Goal: Task Accomplishment & Management: Use online tool/utility

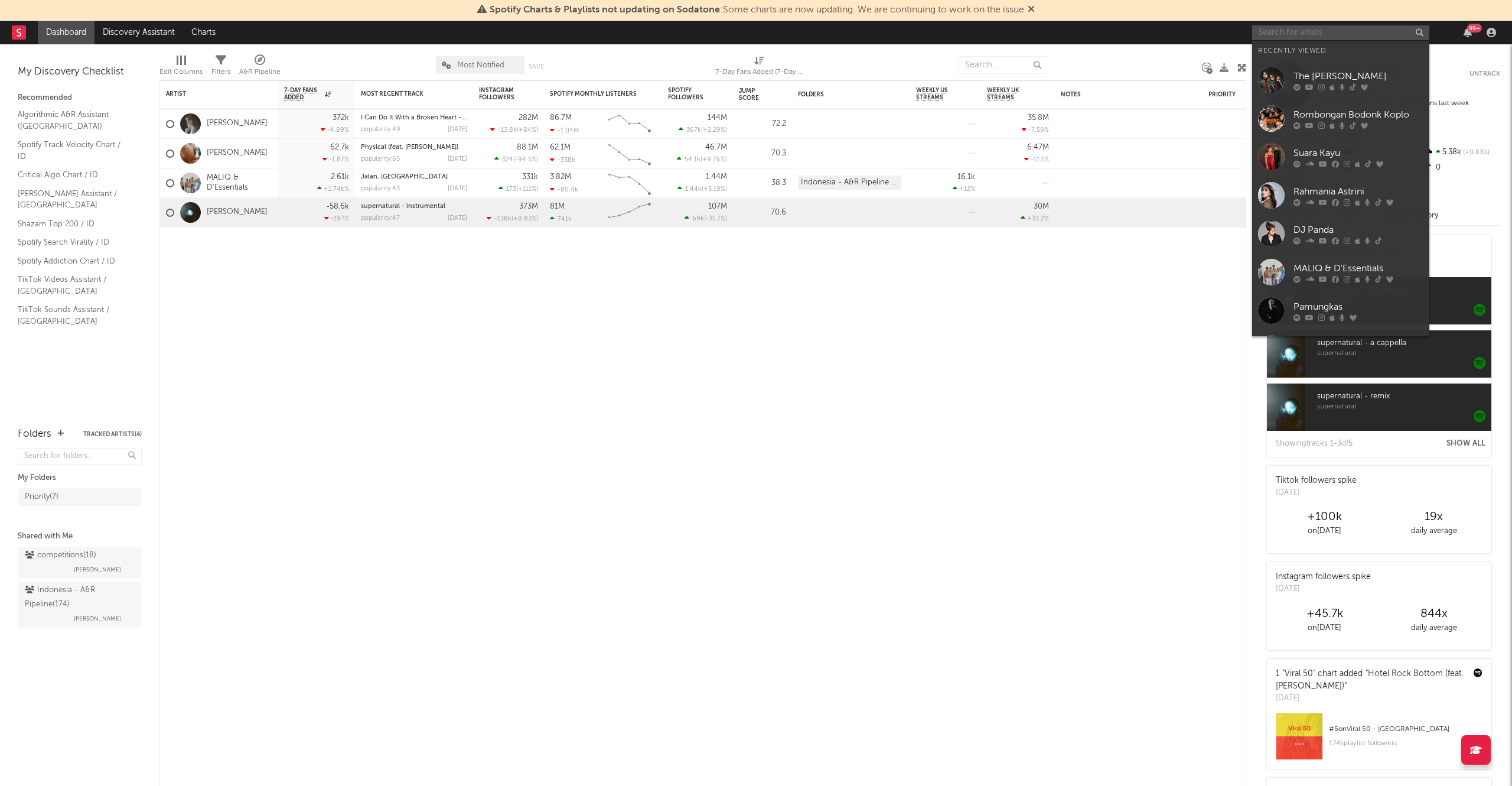
click at [1296, 30] on input "text" at bounding box center [1340, 33] width 177 height 15
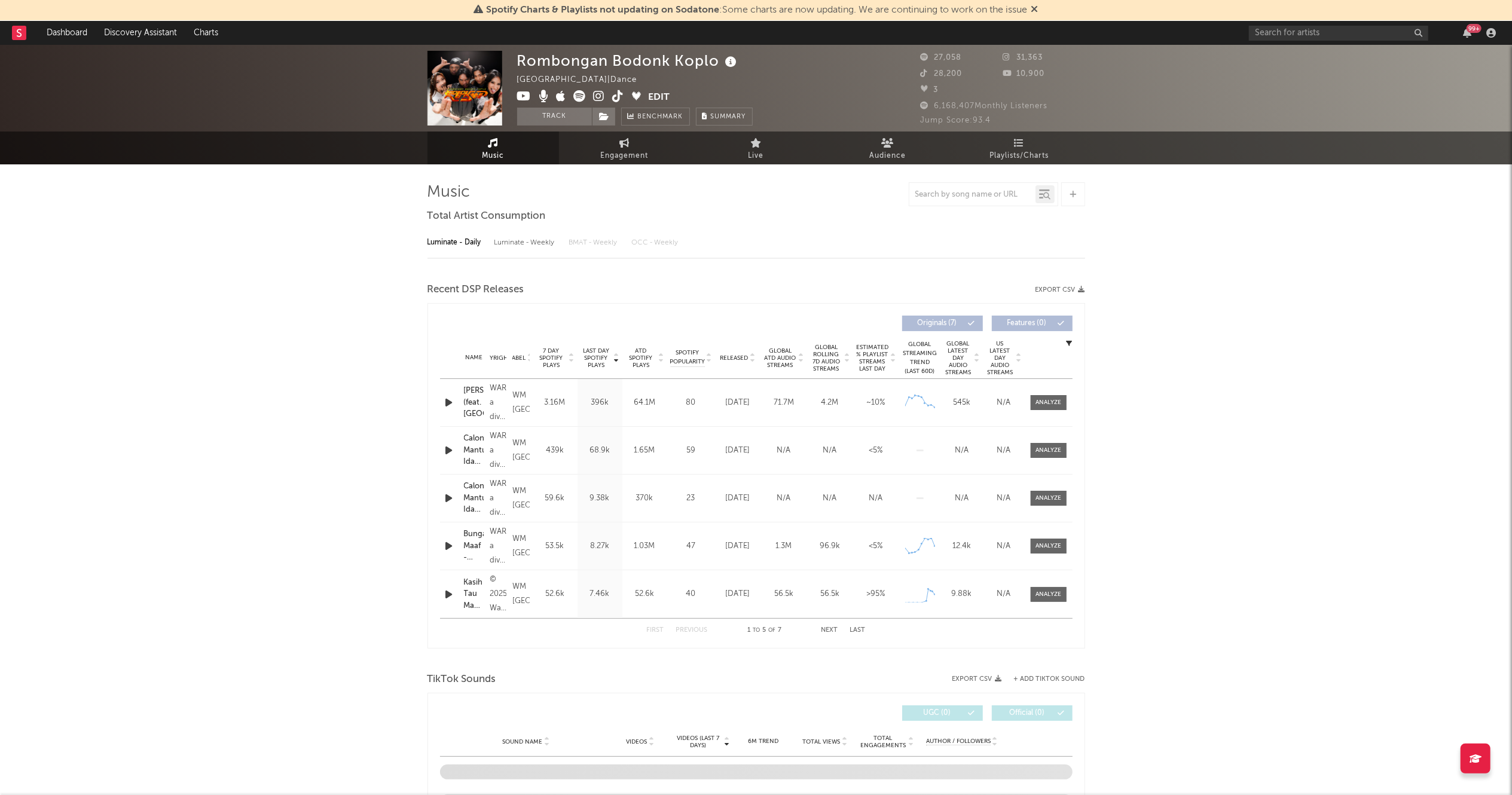
select select "1w"
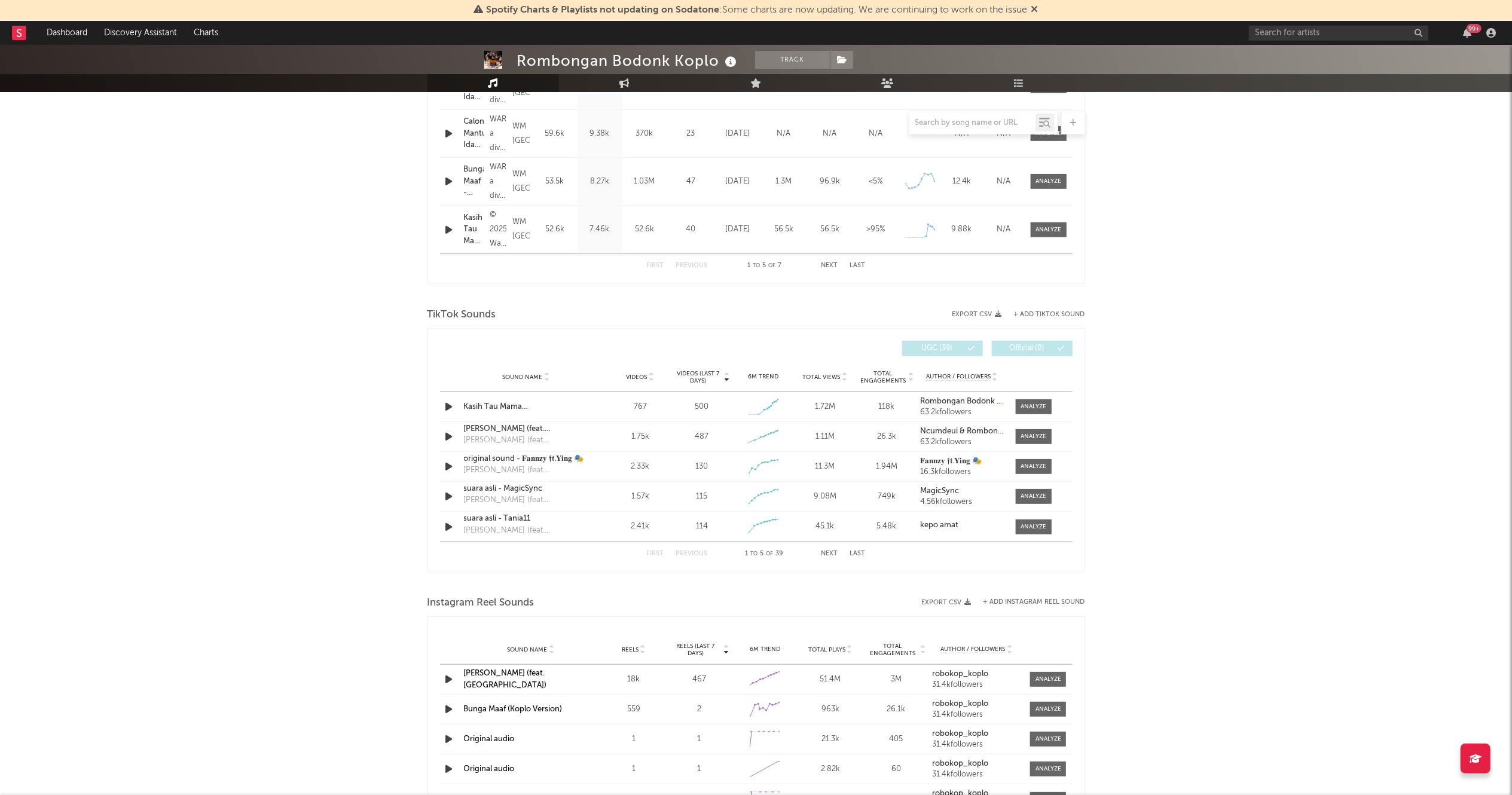
scroll to position [604, 0]
click at [1022, 404] on div at bounding box center [1034, 405] width 26 height 9
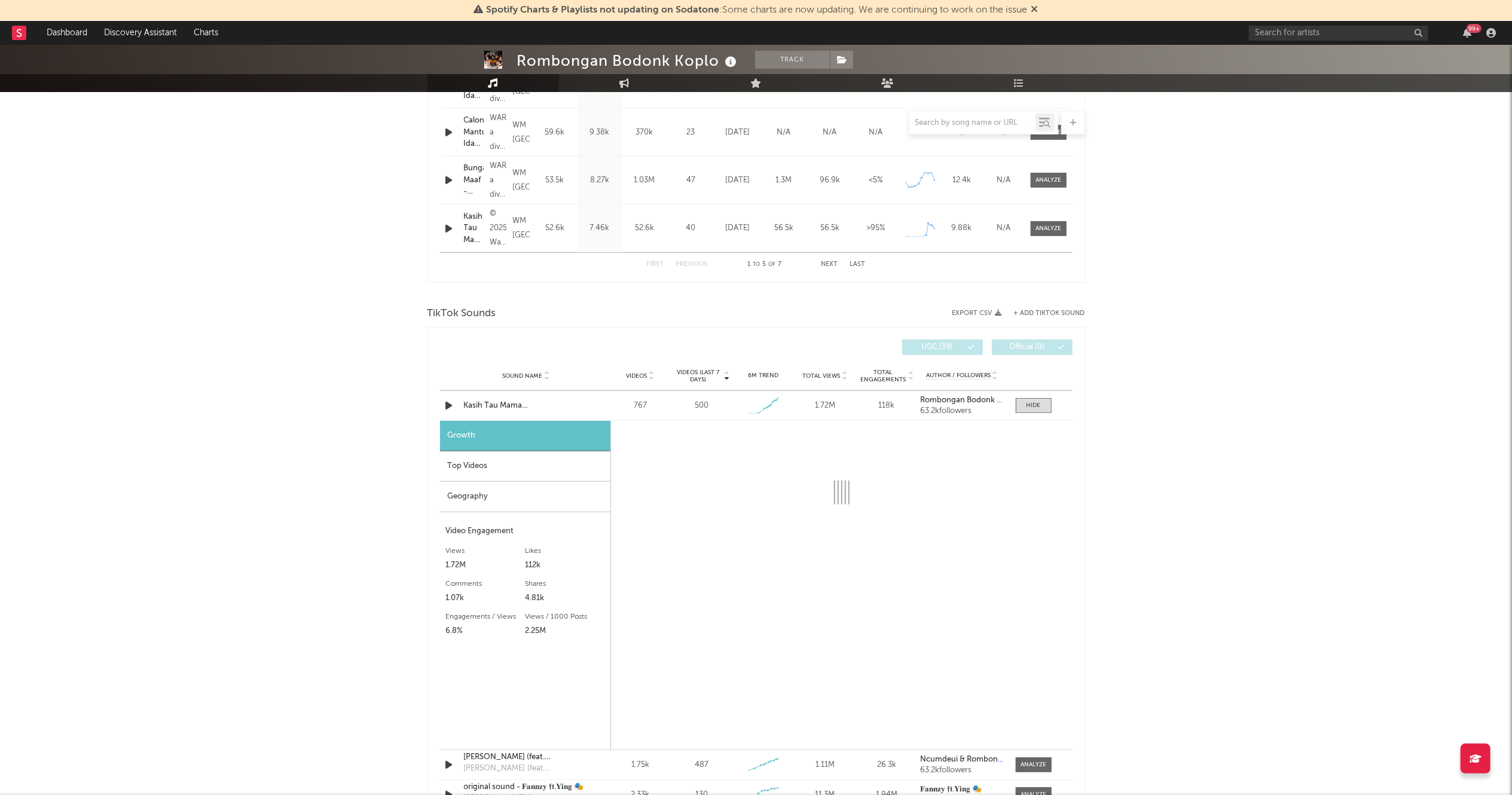
select select "1w"
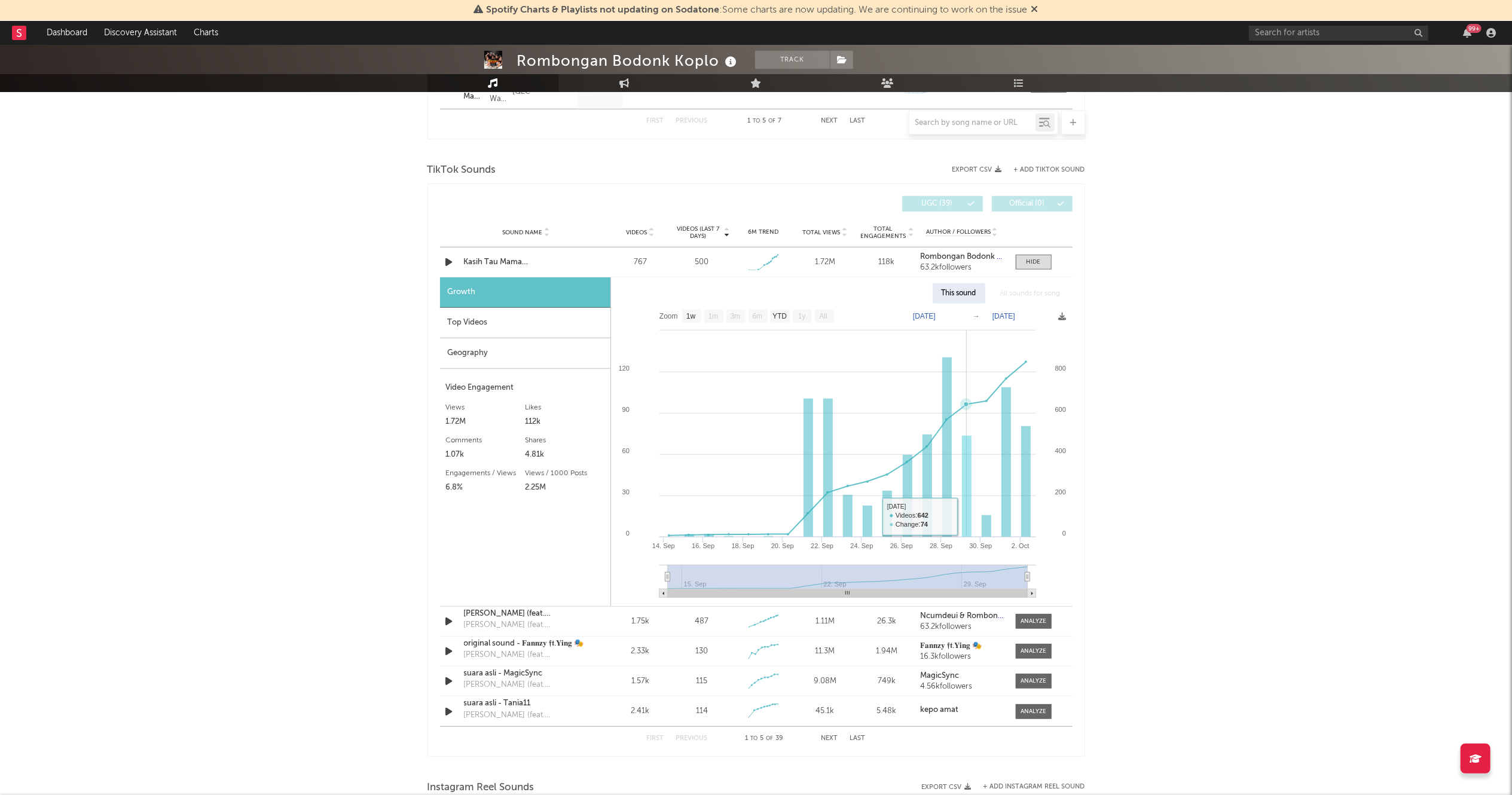
scroll to position [734, 0]
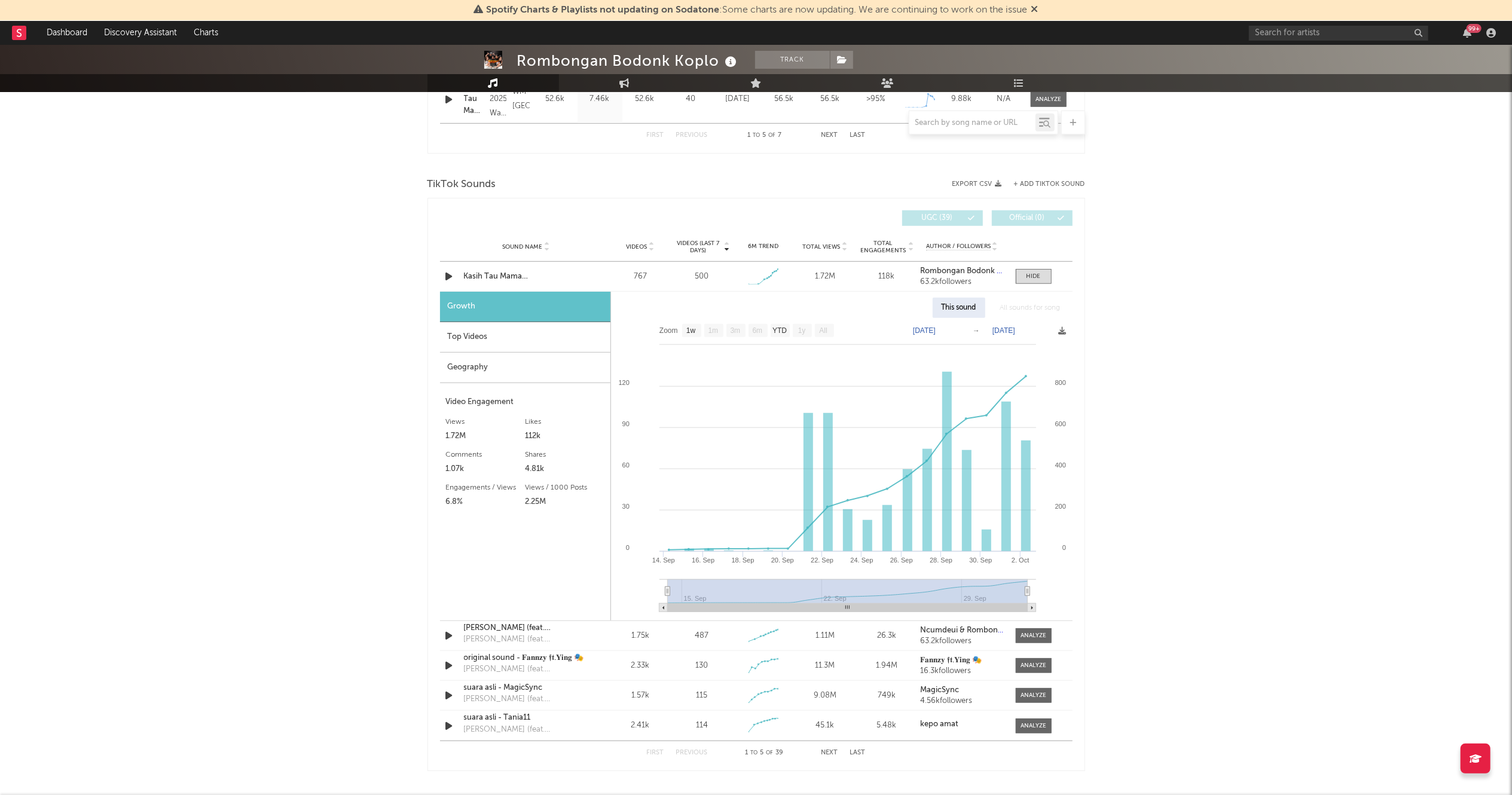
click at [1043, 186] on button "+ Add TikTok Sound" at bounding box center [1049, 184] width 71 height 7
click at [1223, 430] on div "× Add TikTok Sound to Rombongan Bodonk [PERSON_NAME] 's Profile Submit" at bounding box center [765, 398] width 1531 height 795
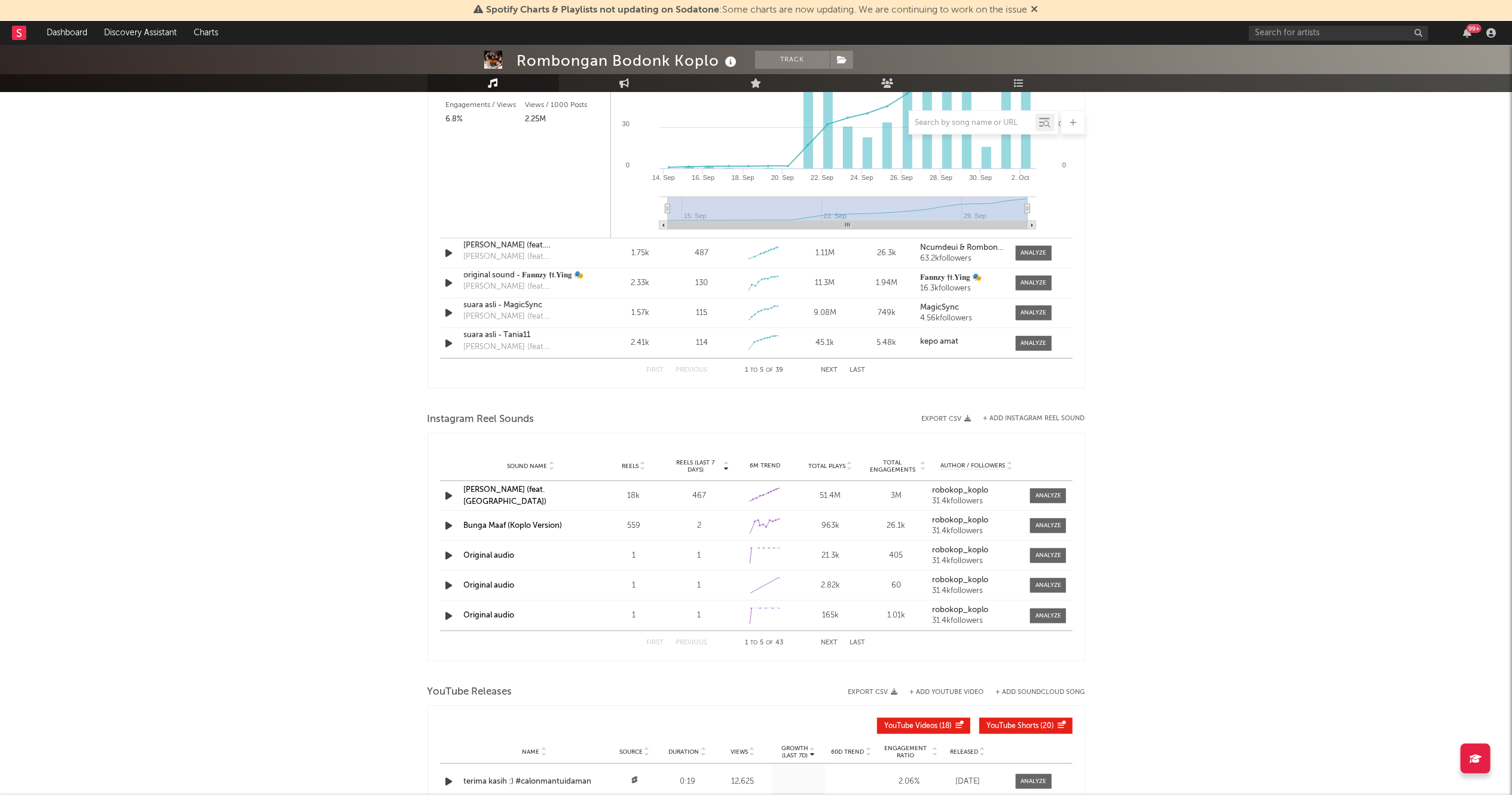
scroll to position [1108, 0]
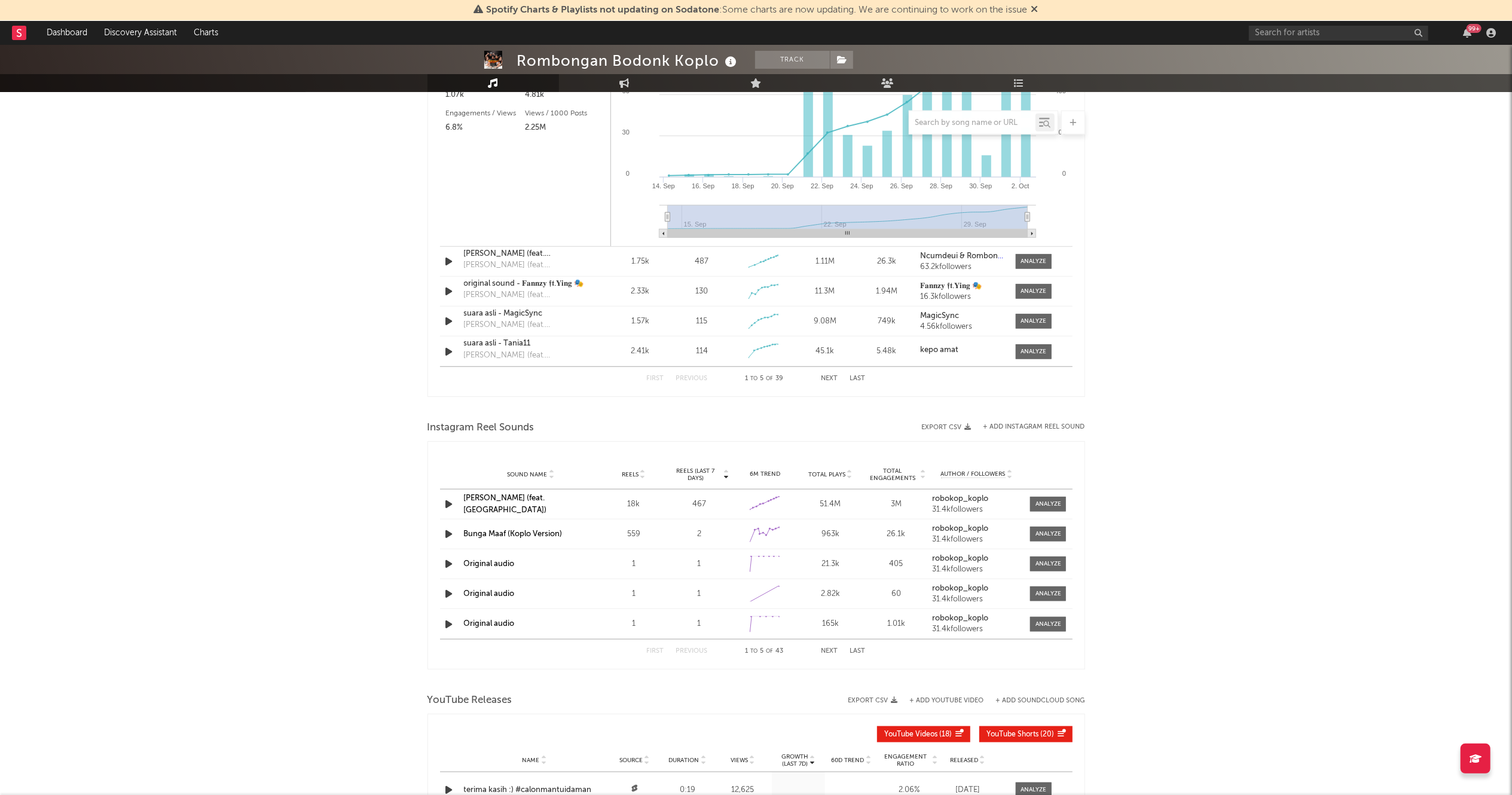
click at [828, 385] on div "First Previous 1 to 5 of 39 Next Last" at bounding box center [756, 378] width 219 height 23
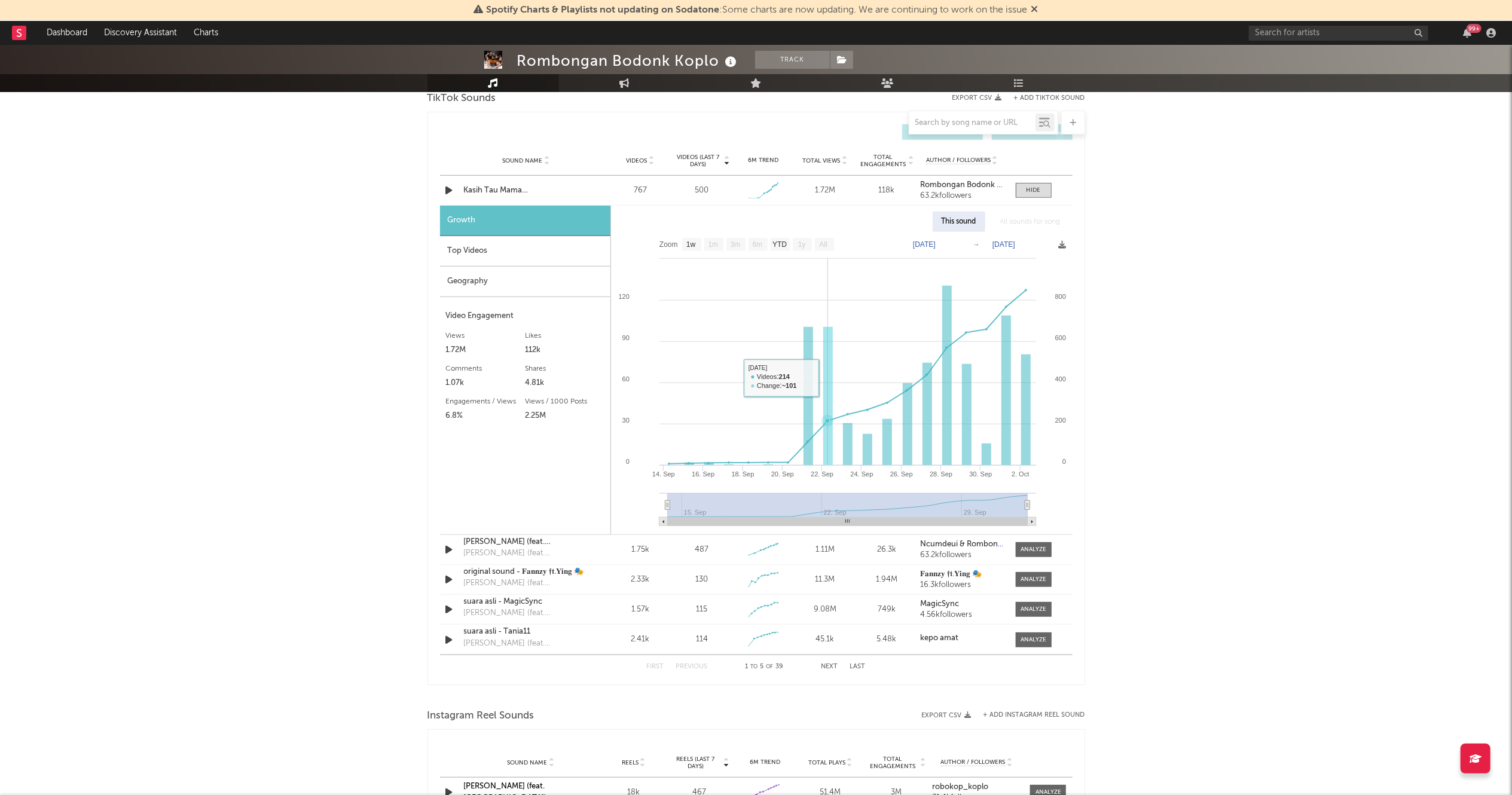
scroll to position [817, 0]
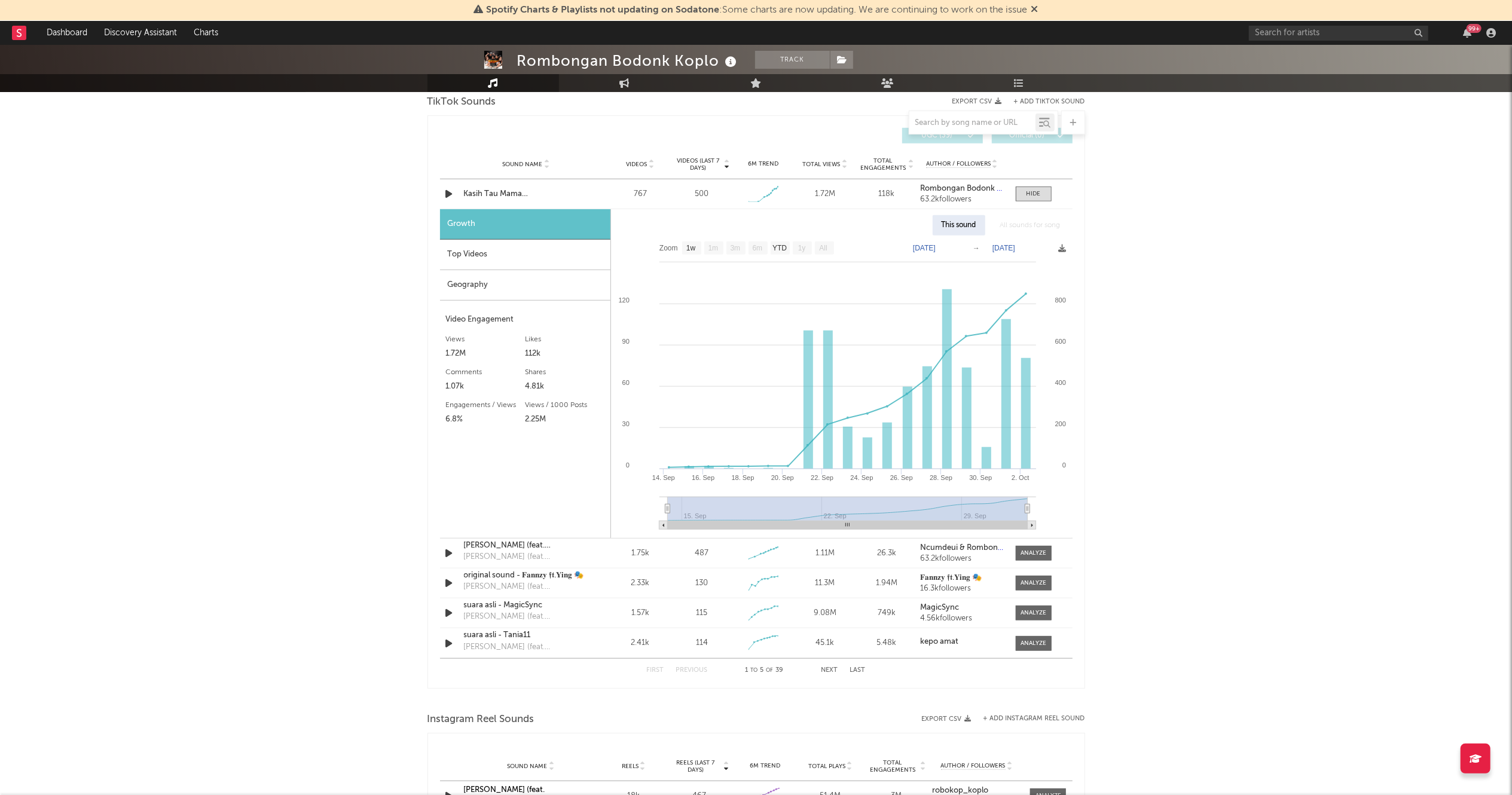
click at [828, 674] on button "Next" at bounding box center [829, 670] width 16 height 7
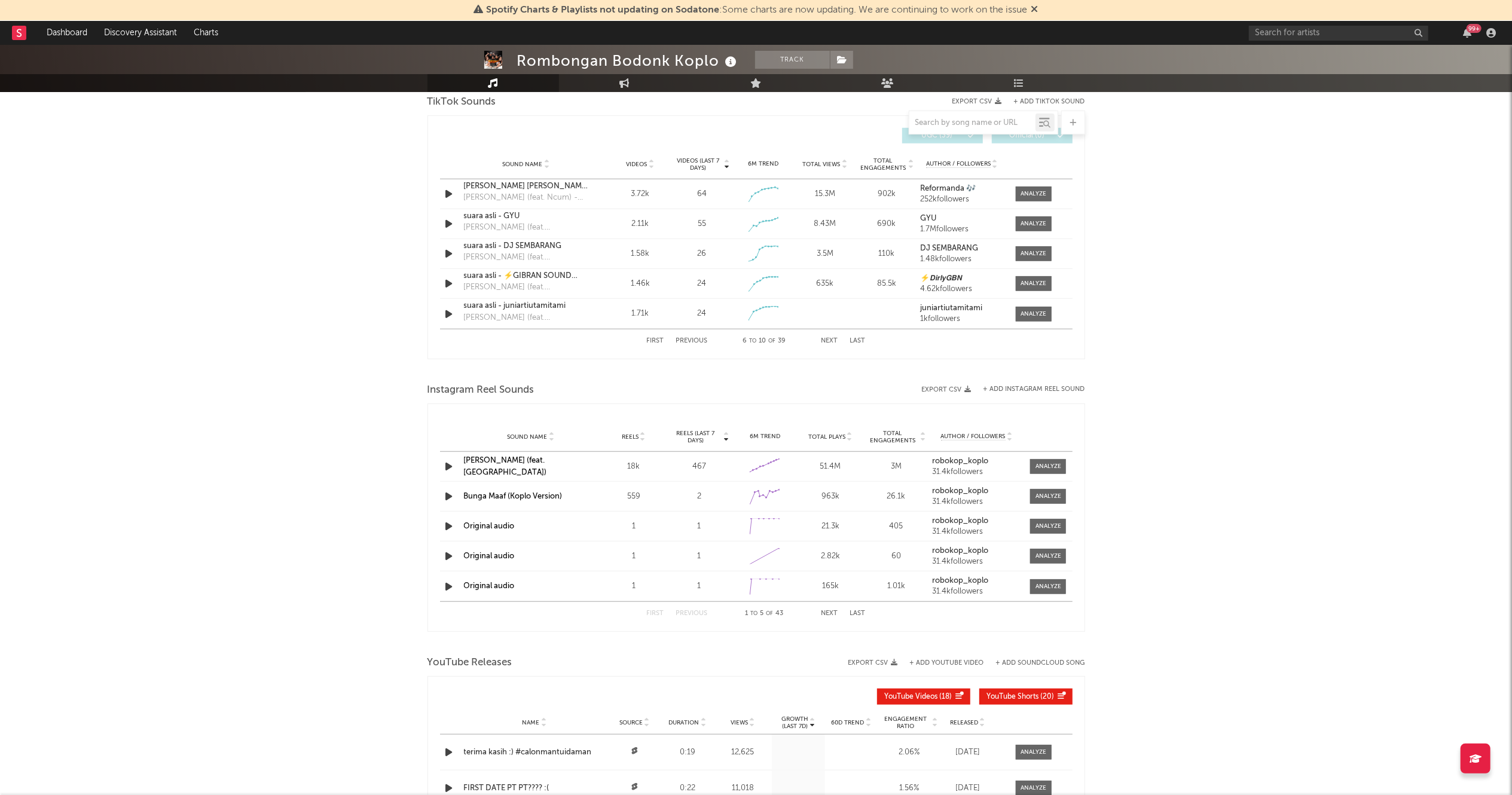
click at [830, 343] on button "Next" at bounding box center [829, 341] width 16 height 7
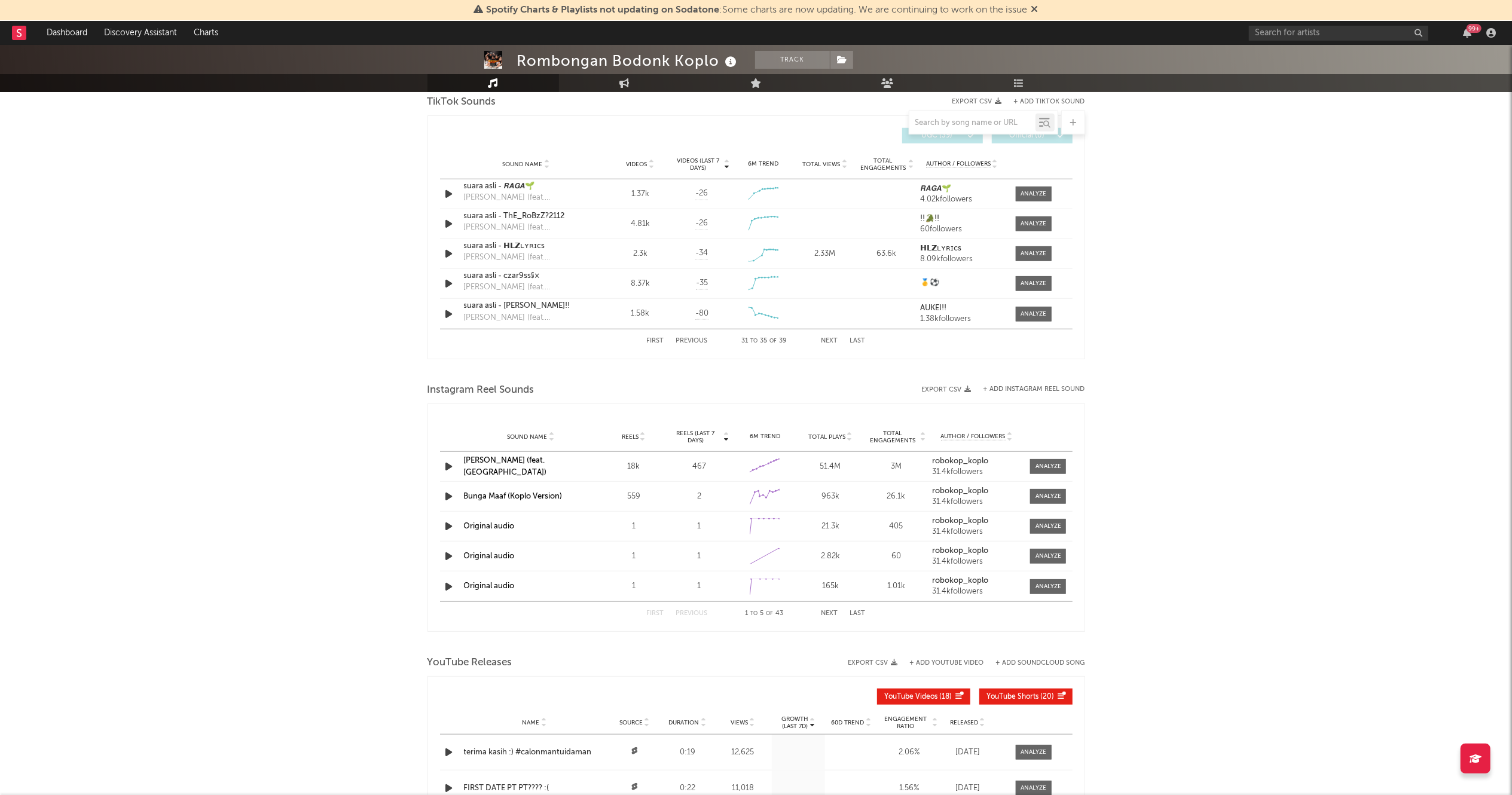
click at [830, 343] on button "Next" at bounding box center [829, 341] width 16 height 7
click at [1349, 350] on div "Rombongan Bodonk Koplo Track [GEOGRAPHIC_DATA] | Dance Edit Track Benchmark Sum…" at bounding box center [756, 131] width 1512 height 1806
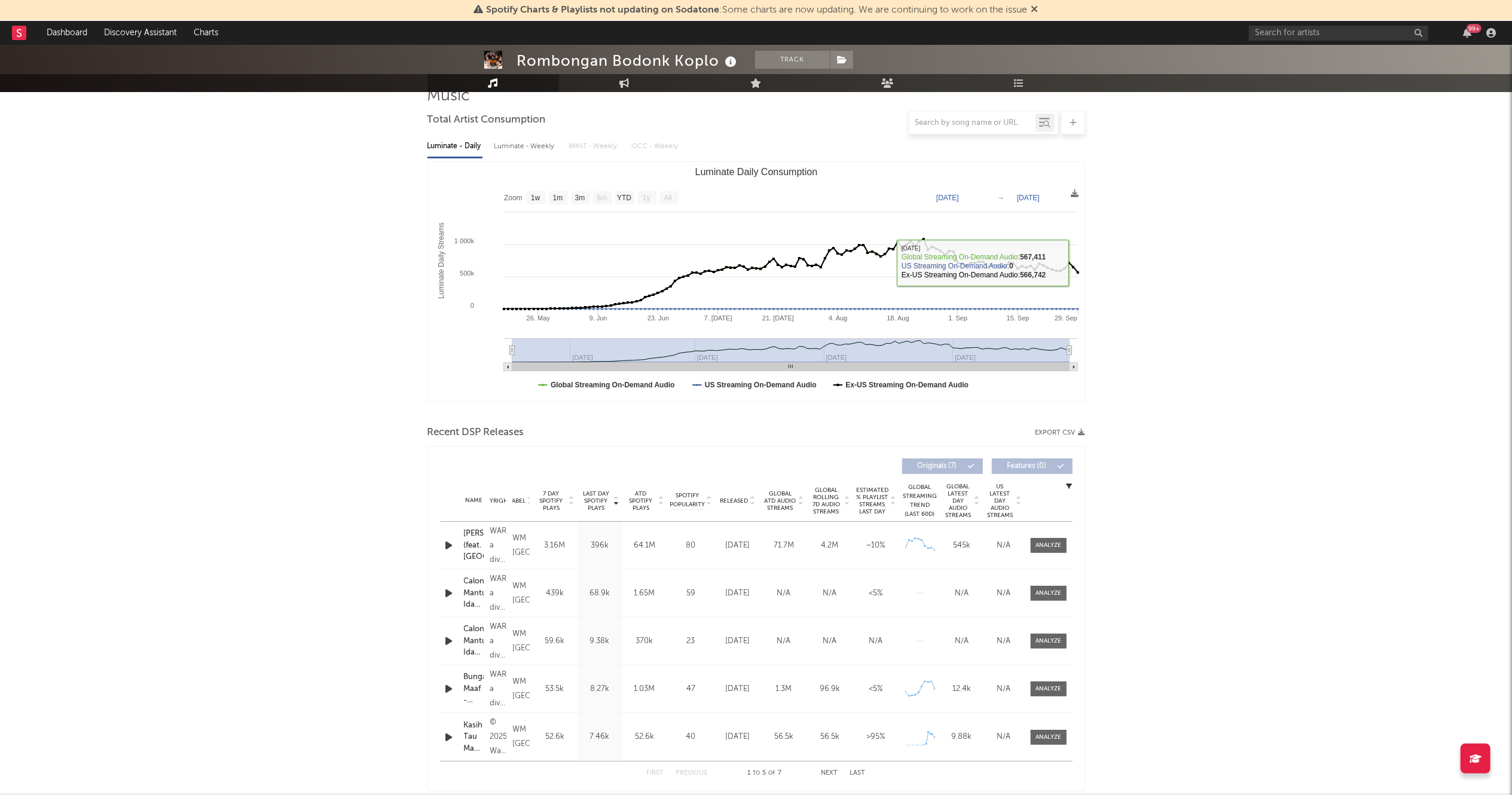
scroll to position [506, 0]
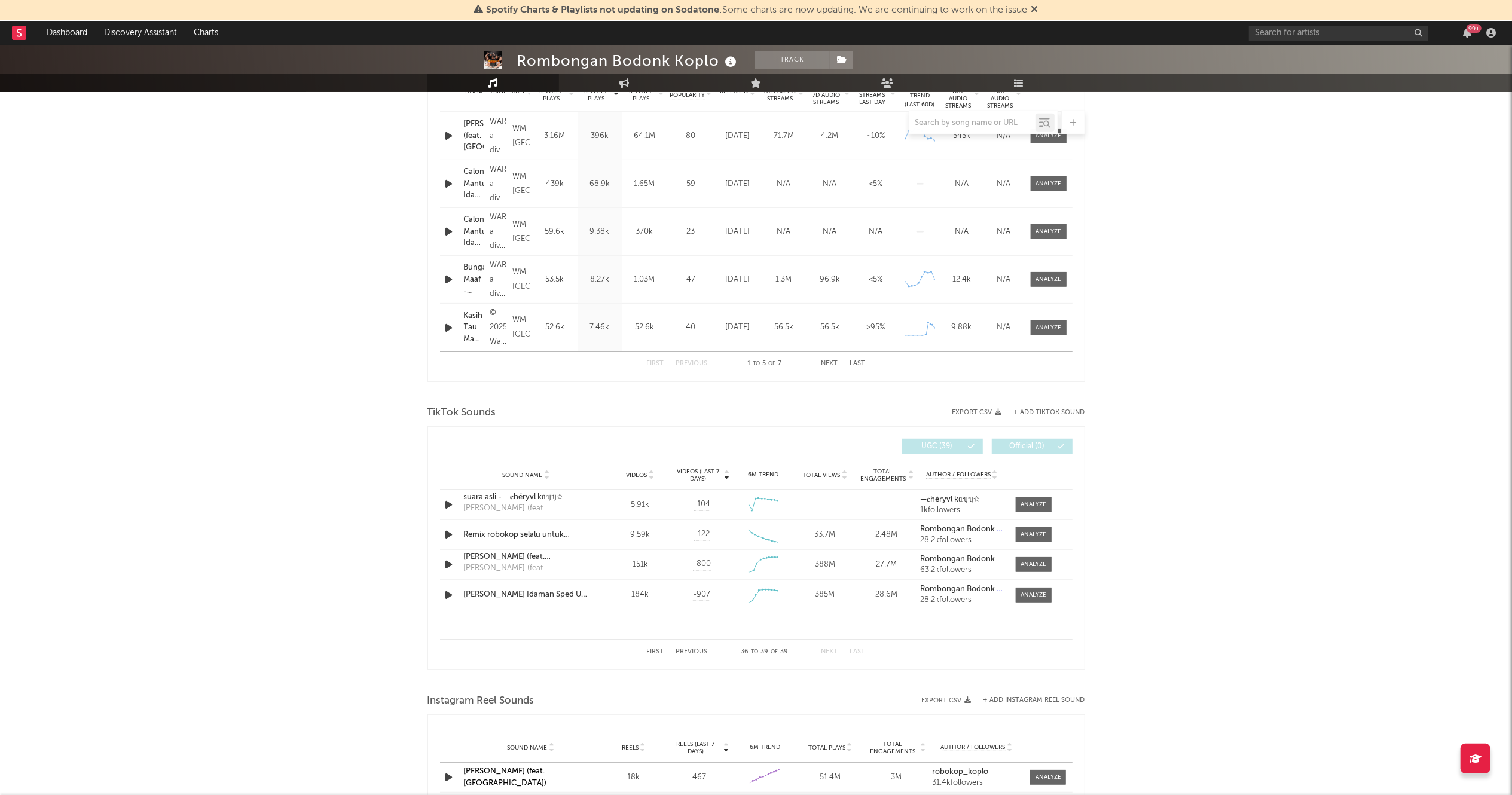
click at [1228, 435] on div "Rombongan Bodonk Koplo Track [GEOGRAPHIC_DATA] | Dance Edit Track Benchmark Sum…" at bounding box center [756, 442] width 1512 height 1806
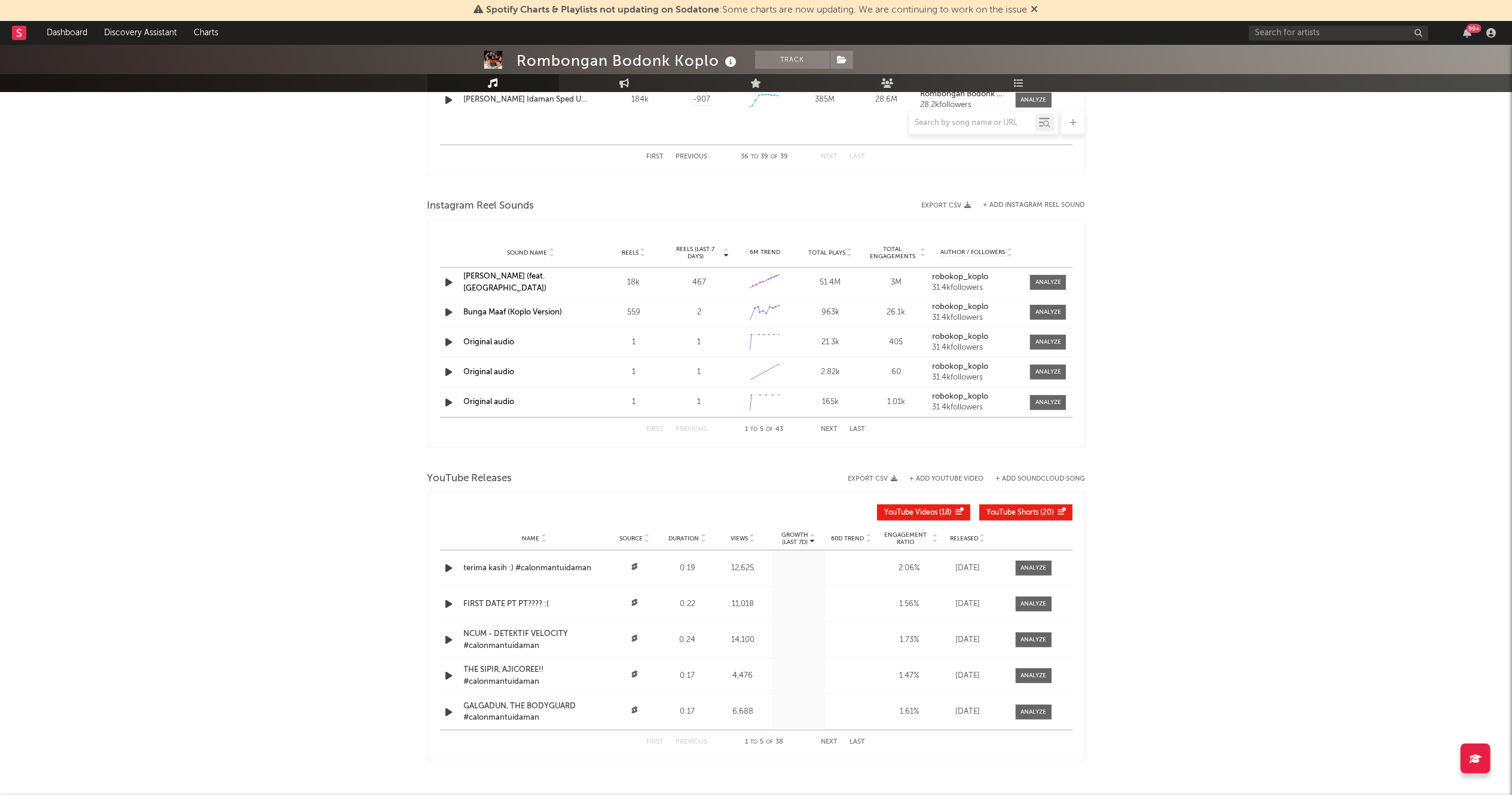
scroll to position [1022, 0]
